Goal: Task Accomplishment & Management: Manage account settings

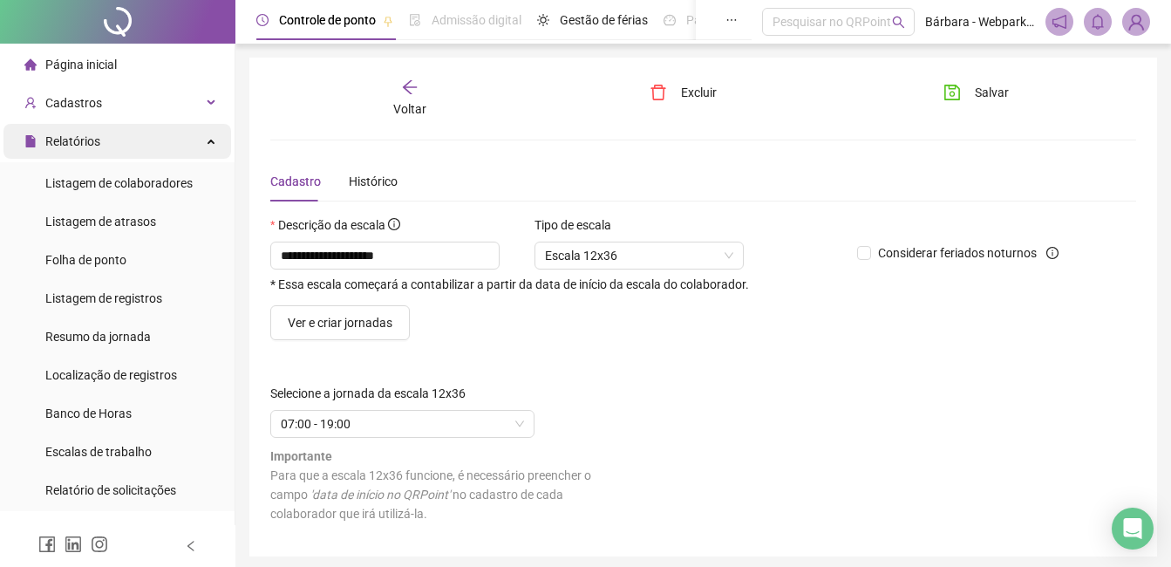
click at [123, 134] on div "Relatórios" at bounding box center [117, 141] width 228 height 35
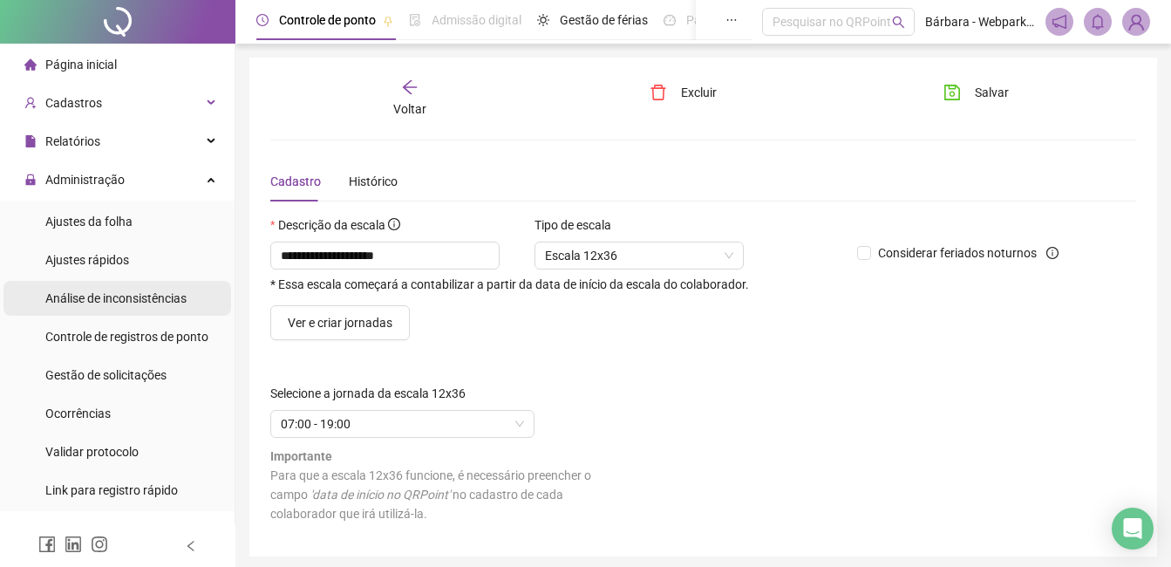
click at [138, 302] on span "Análise de inconsistências" at bounding box center [115, 298] width 141 height 14
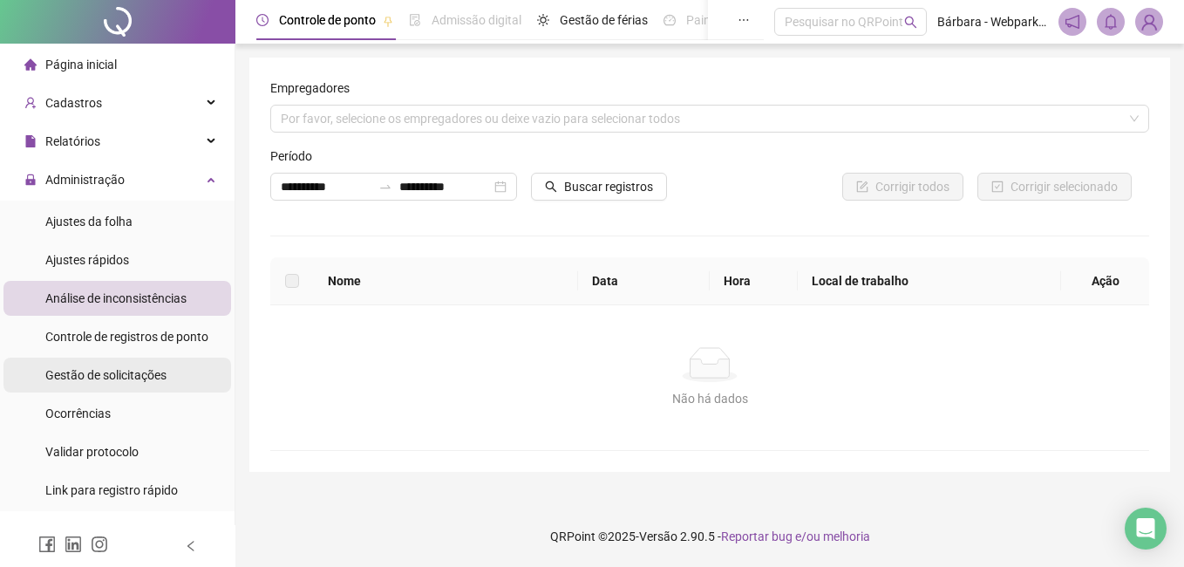
click at [138, 364] on div "Gestão de solicitações" at bounding box center [105, 375] width 121 height 35
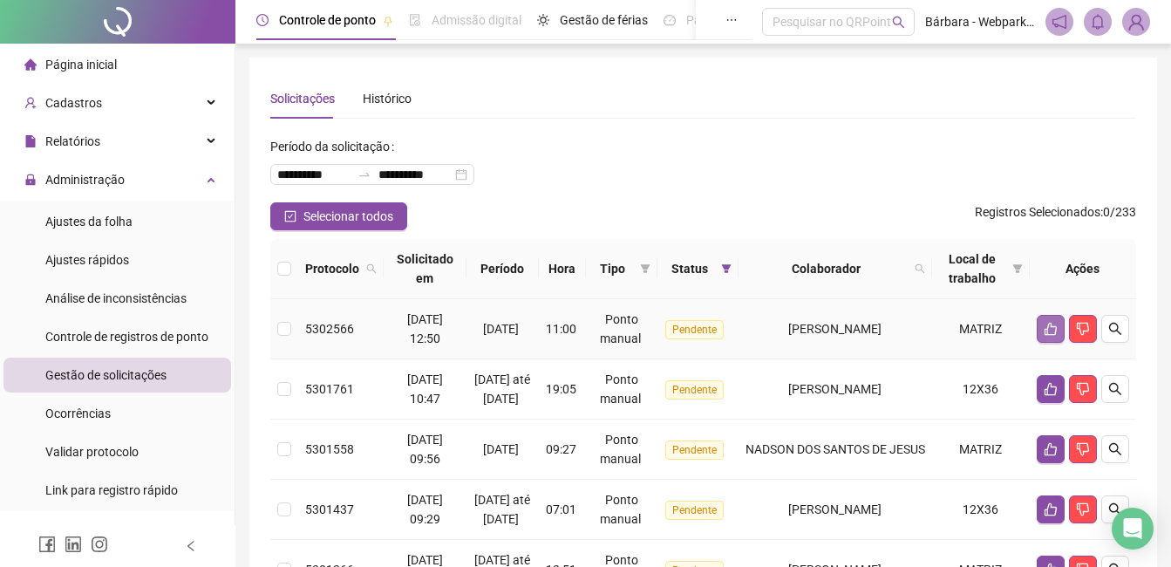
click at [1059, 326] on button "button" at bounding box center [1051, 329] width 28 height 28
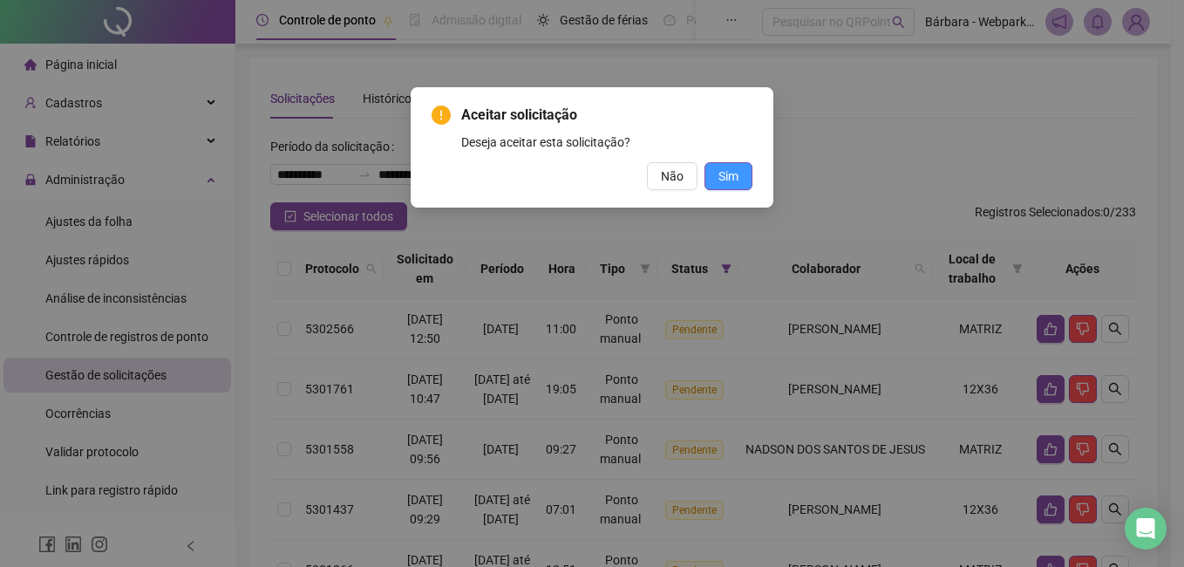
click at [745, 182] on button "Sim" at bounding box center [729, 176] width 48 height 28
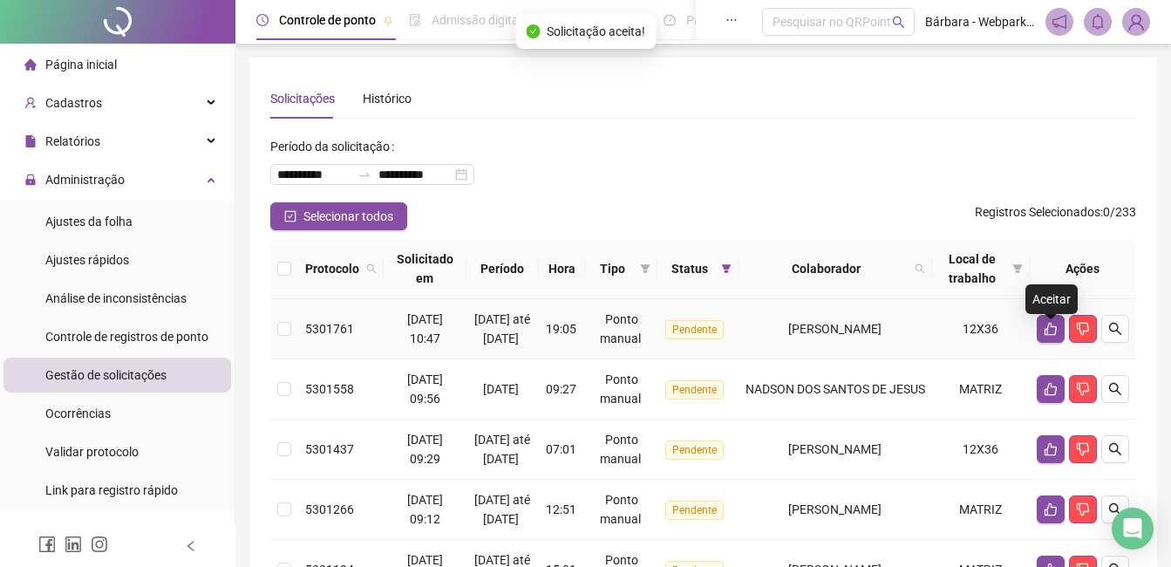
click at [1035, 337] on td at bounding box center [1083, 329] width 106 height 60
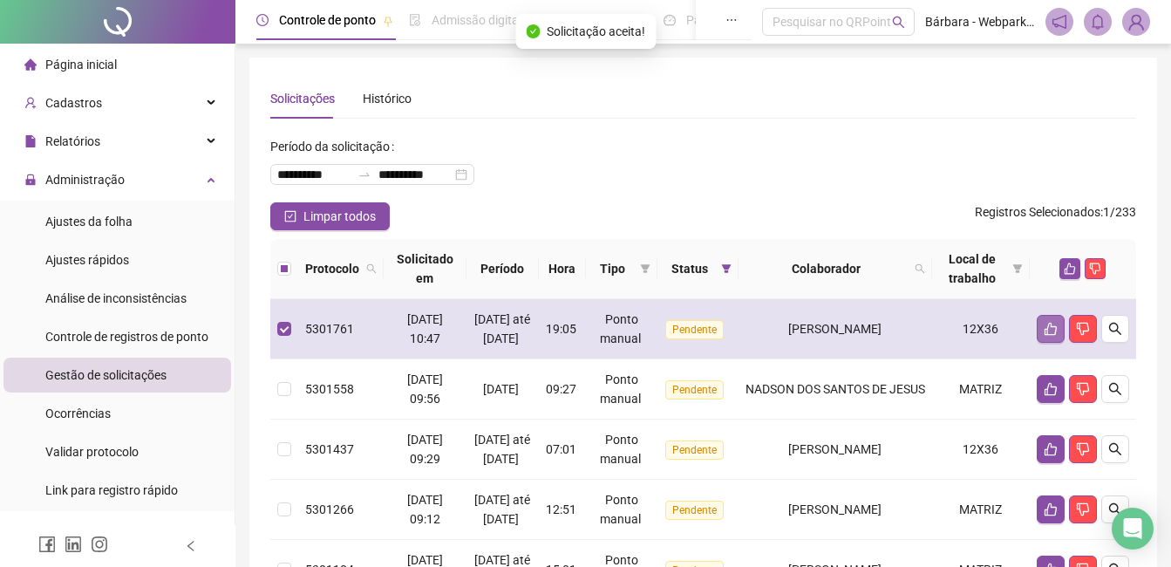
click at [1053, 330] on button "button" at bounding box center [1051, 329] width 28 height 28
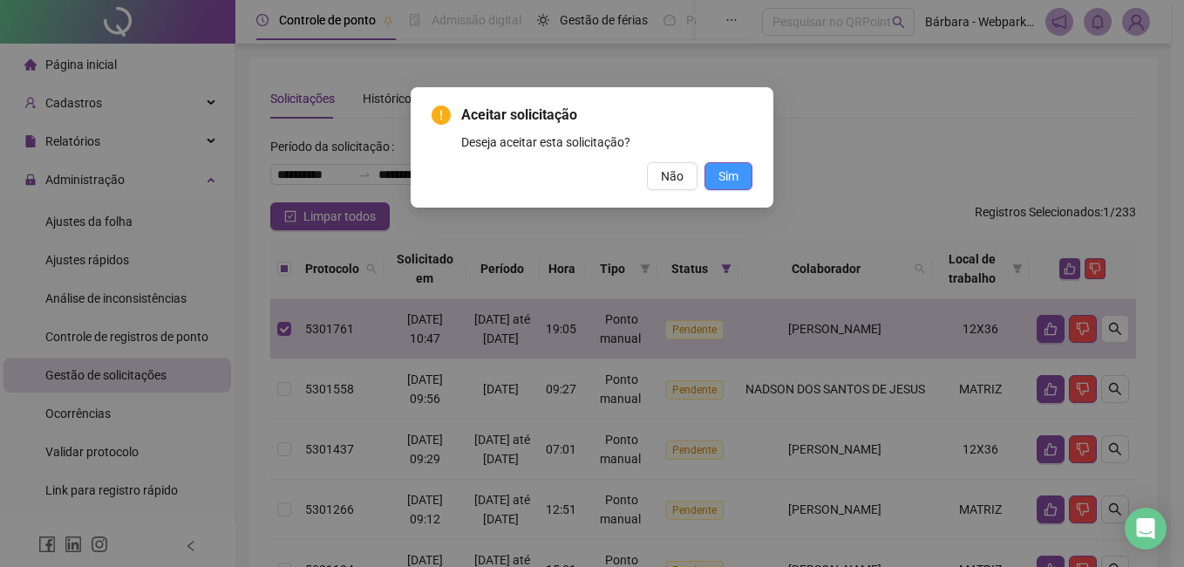
click at [731, 174] on span "Sim" at bounding box center [729, 176] width 20 height 19
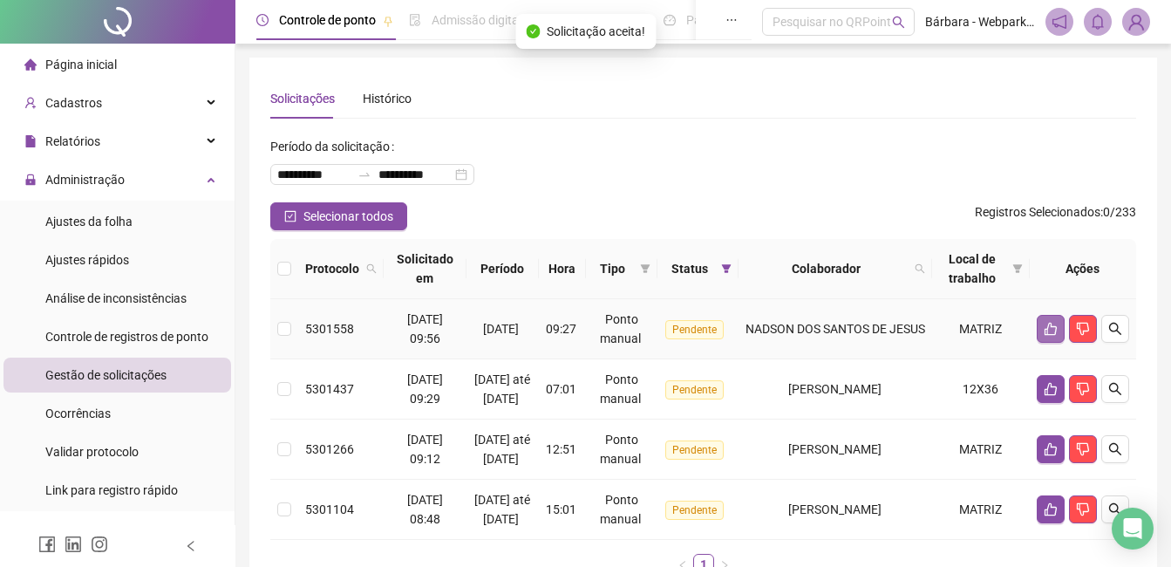
click at [1055, 327] on icon "like" at bounding box center [1051, 329] width 12 height 13
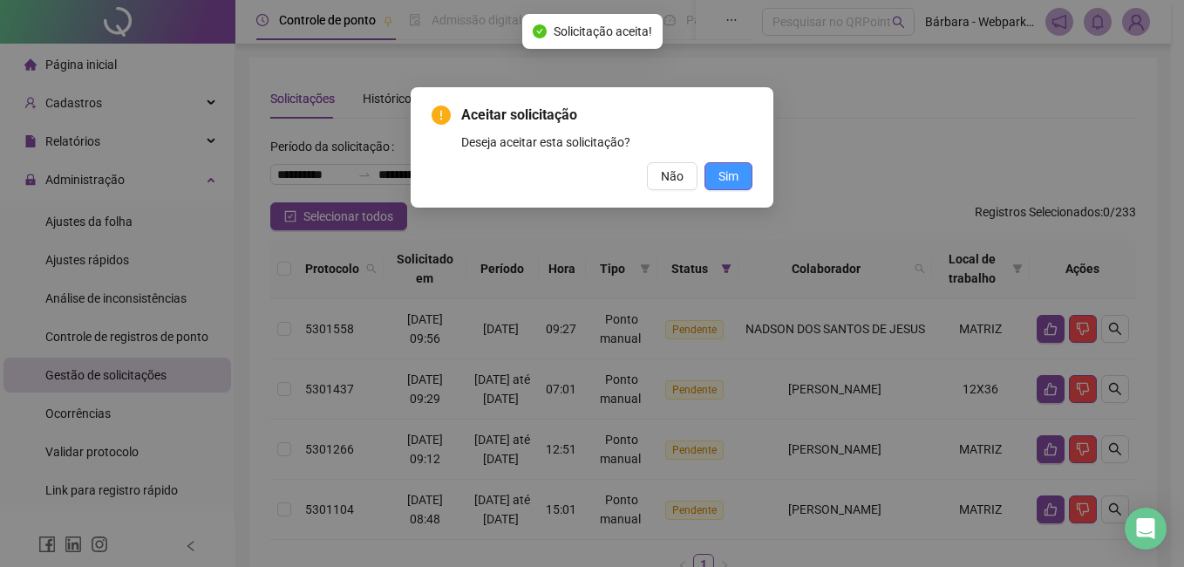
click at [741, 175] on button "Sim" at bounding box center [729, 176] width 48 height 28
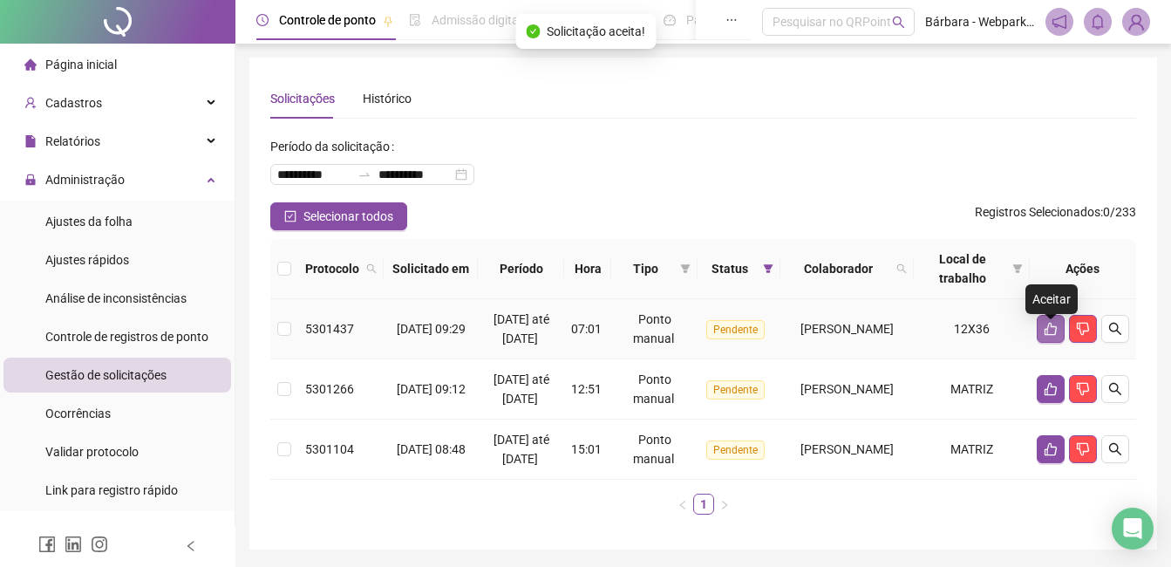
click at [1055, 333] on icon "like" at bounding box center [1051, 329] width 14 height 14
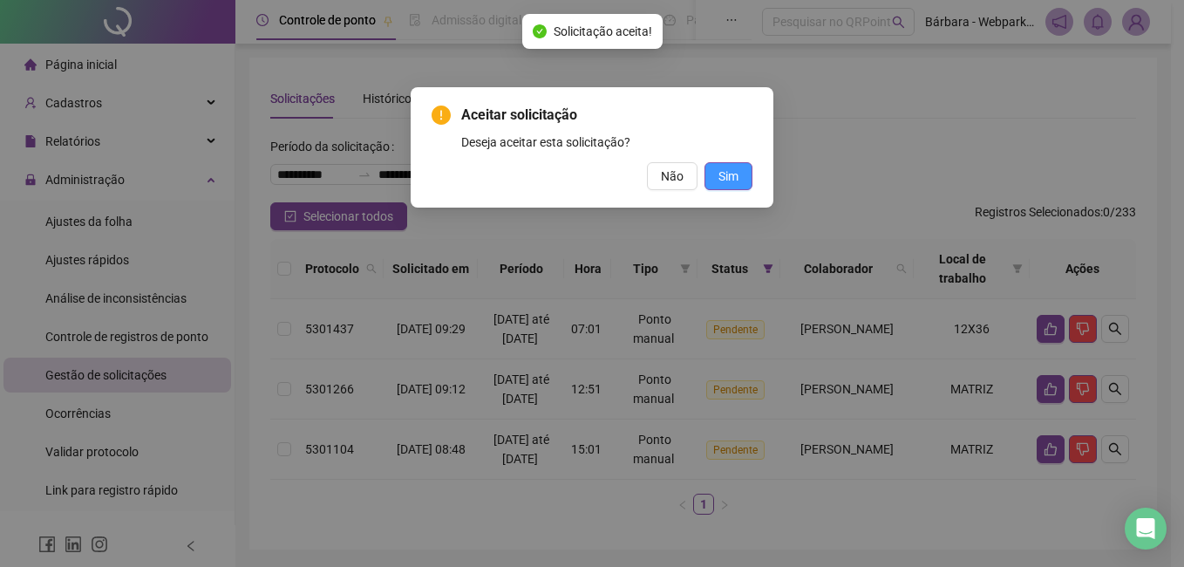
click at [719, 178] on span "Sim" at bounding box center [729, 176] width 20 height 19
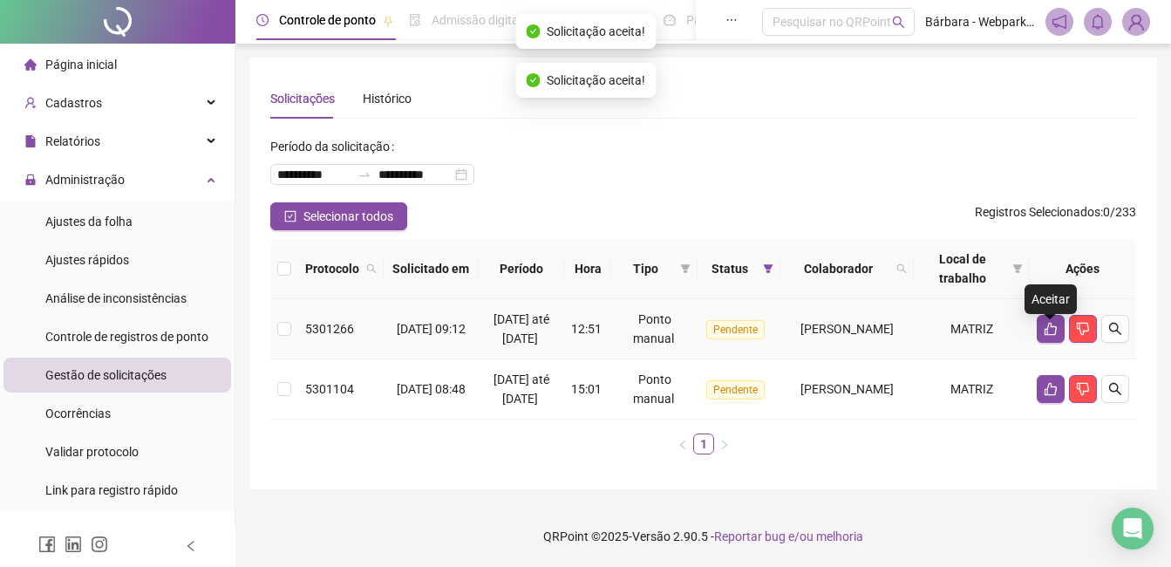
click at [1052, 331] on icon "like" at bounding box center [1051, 329] width 14 height 14
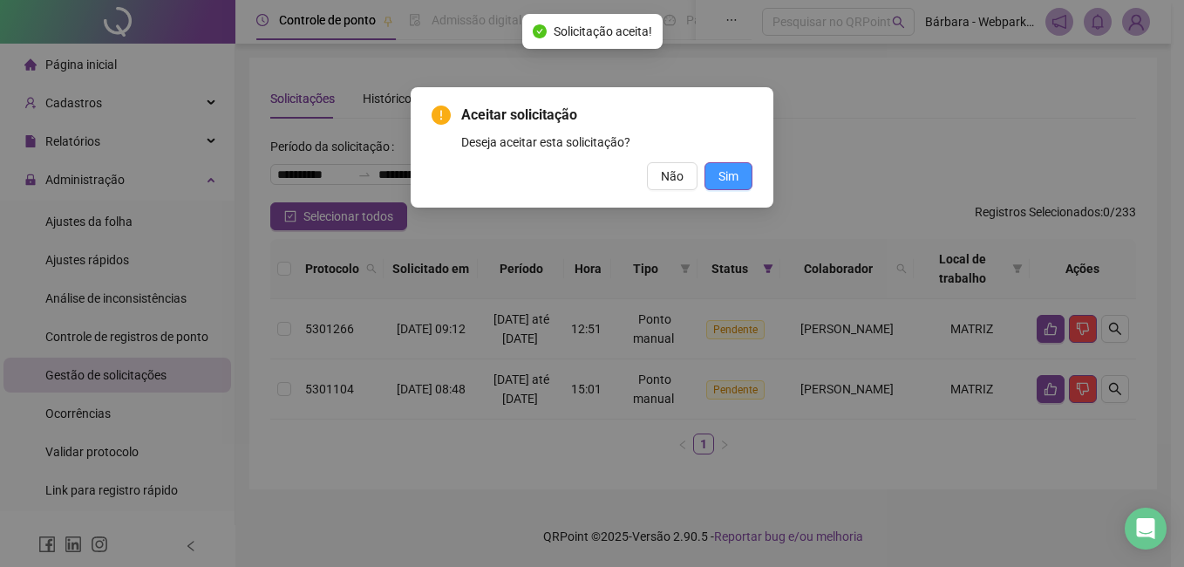
click at [736, 177] on span "Sim" at bounding box center [729, 176] width 20 height 19
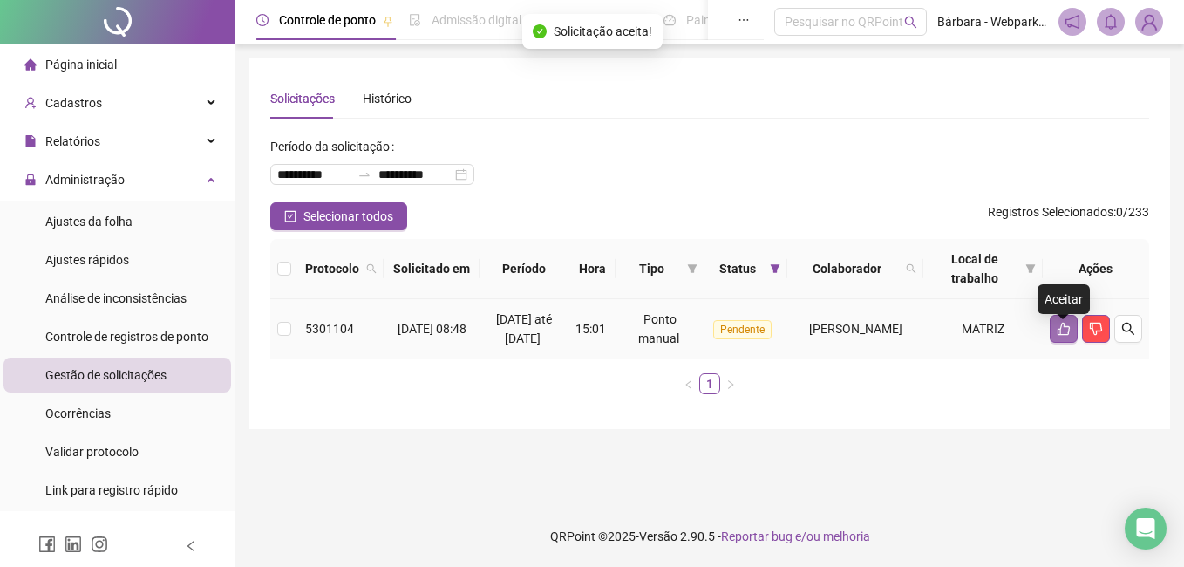
click at [1064, 336] on icon "like" at bounding box center [1064, 329] width 14 height 14
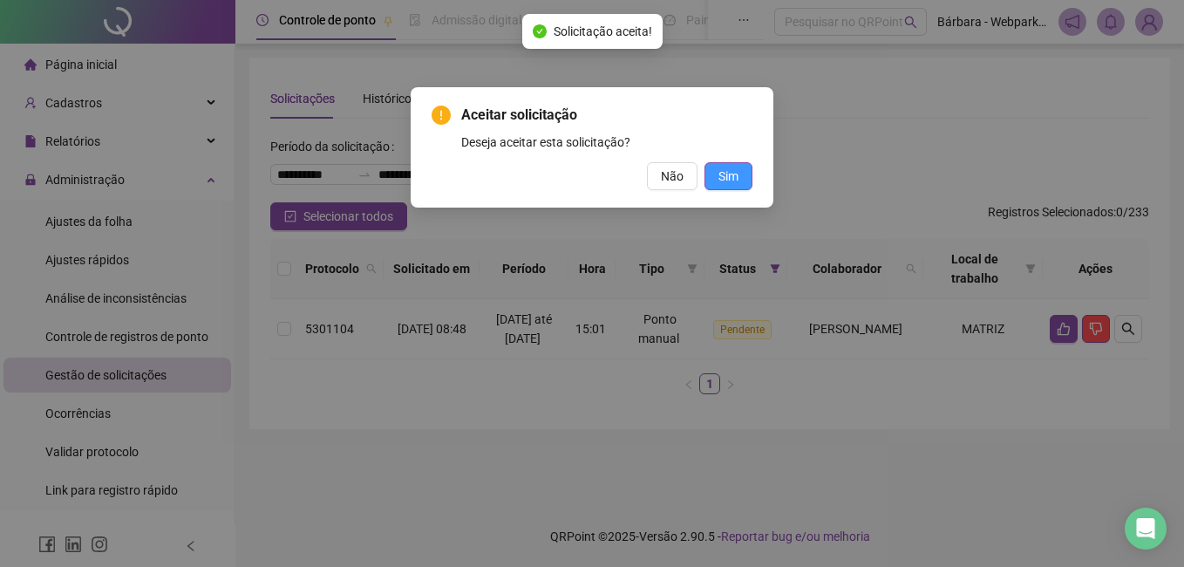
click at [733, 166] on button "Sim" at bounding box center [729, 176] width 48 height 28
click at [721, 166] on button "Sim" at bounding box center [729, 176] width 48 height 28
